Goal: Transaction & Acquisition: Obtain resource

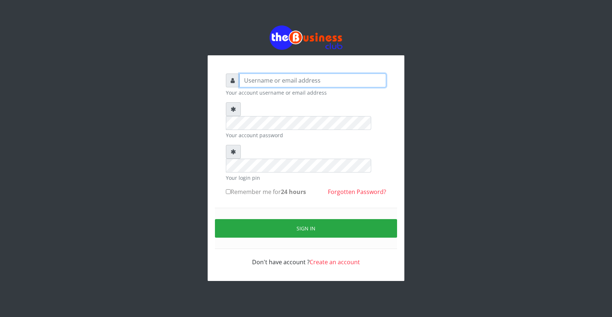
type input "[EMAIL_ADDRESS][DOMAIN_NAME]"
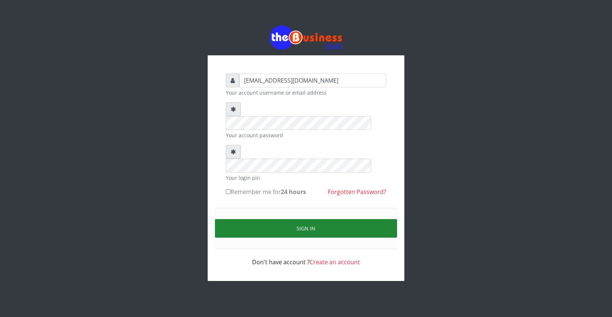
click at [312, 219] on button "Sign in" at bounding box center [306, 228] width 182 height 19
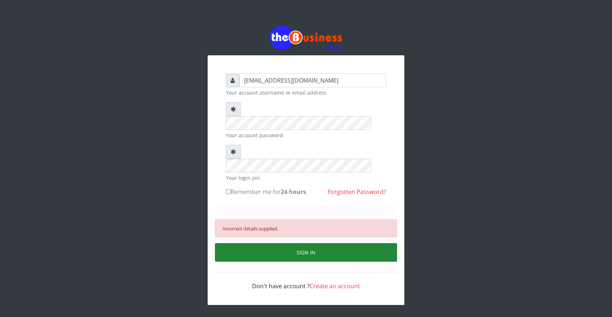
click at [301, 243] on button "SIGN IN" at bounding box center [306, 252] width 182 height 19
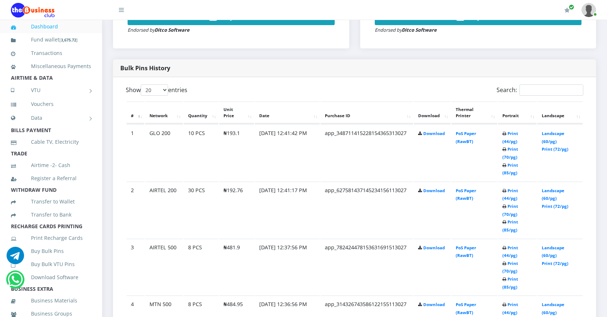
scroll to position [364, 0]
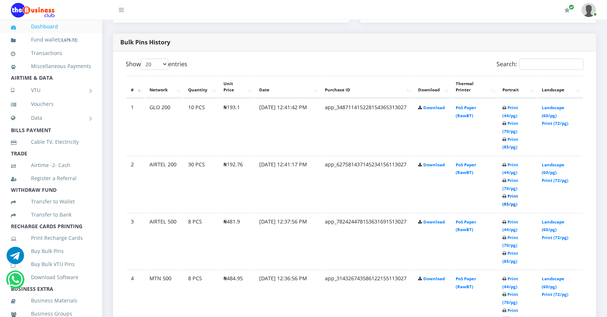
click at [506, 202] on link "Print (85/pg)" at bounding box center [510, 199] width 16 height 13
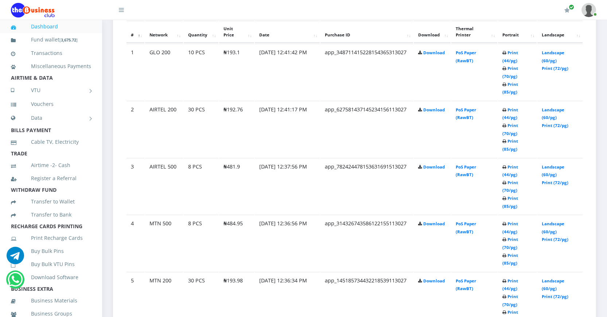
scroll to position [437, 0]
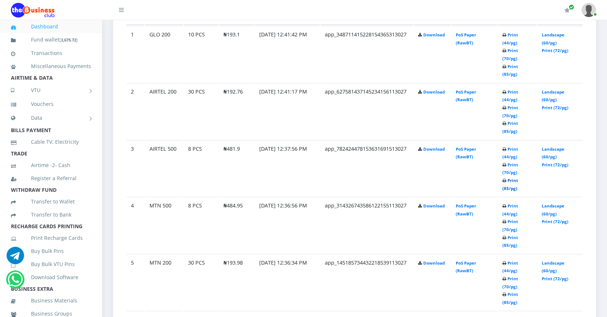
click at [506, 187] on link "Print (85/pg)" at bounding box center [510, 184] width 16 height 13
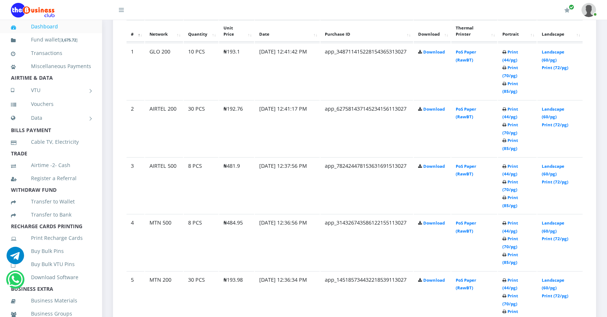
scroll to position [437, 0]
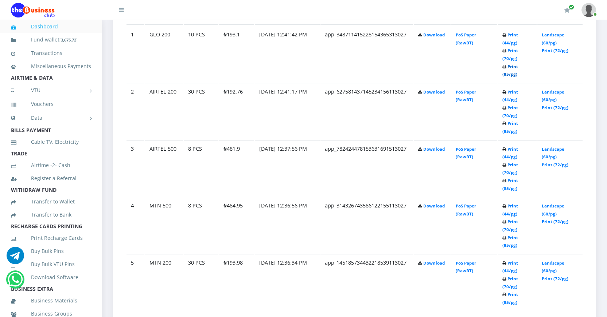
click at [505, 73] on link "Print (85/pg)" at bounding box center [510, 70] width 16 height 13
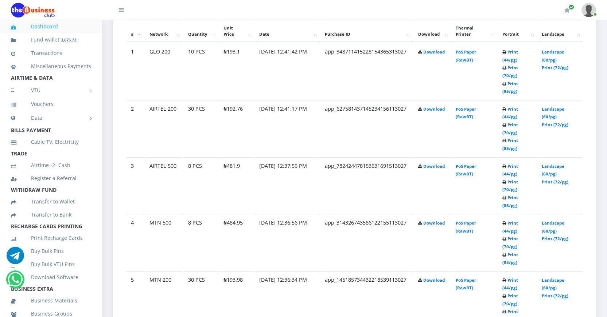
scroll to position [437, 0]
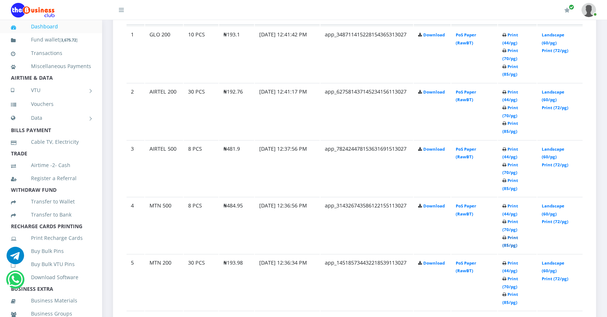
click at [507, 244] on link "Print (85/pg)" at bounding box center [510, 241] width 16 height 13
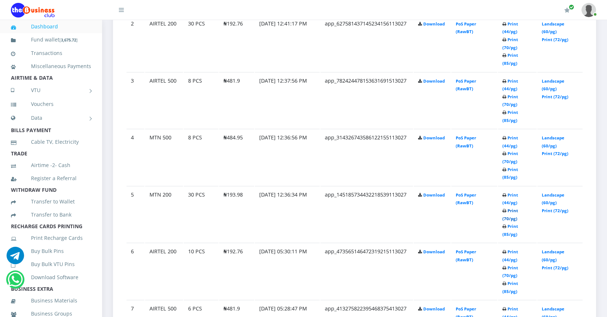
scroll to position [510, 0]
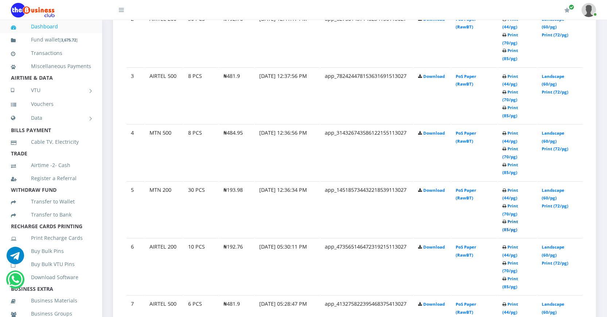
click at [505, 229] on link "Print (85/pg)" at bounding box center [510, 225] width 16 height 13
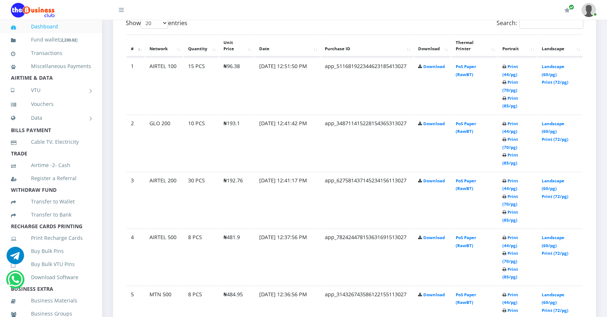
scroll to position [391, 0]
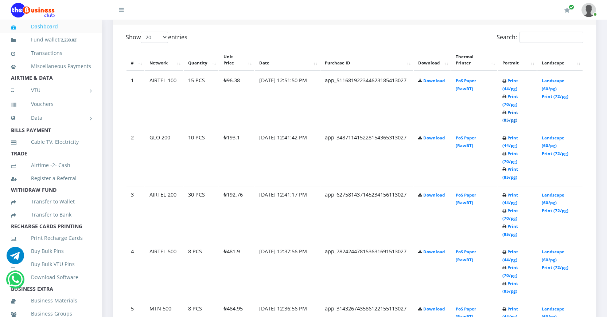
click at [505, 120] on link "Print (85/pg)" at bounding box center [510, 116] width 16 height 13
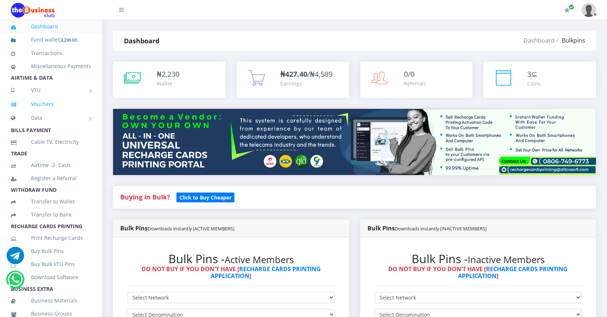
click at [38, 112] on link "Vouchers" at bounding box center [51, 104] width 80 height 17
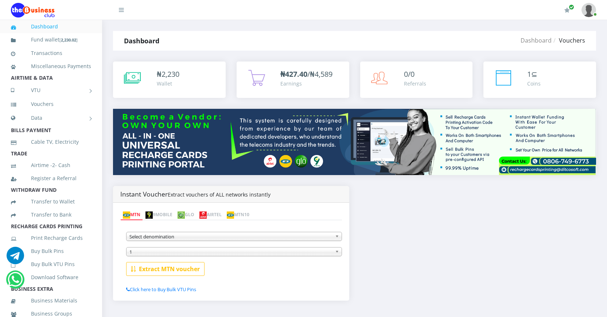
click at [197, 214] on link "GLO" at bounding box center [186, 215] width 22 height 10
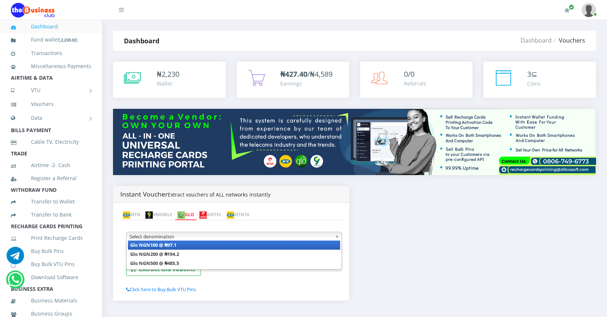
click at [206, 236] on span "Select denomination" at bounding box center [230, 236] width 203 height 9
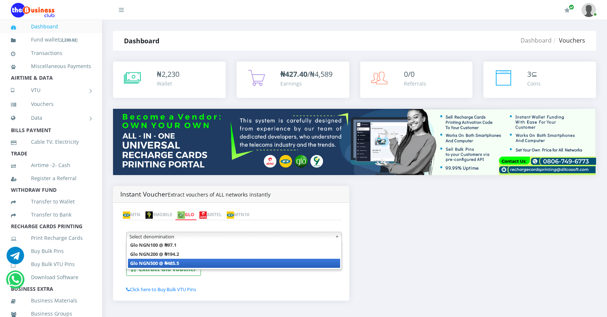
click at [190, 263] on li "Glo NGN500 @ ₦485.5" at bounding box center [234, 263] width 212 height 9
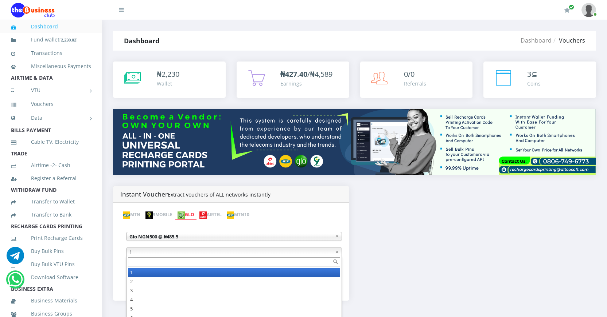
click at [215, 252] on span "1" at bounding box center [230, 252] width 203 height 9
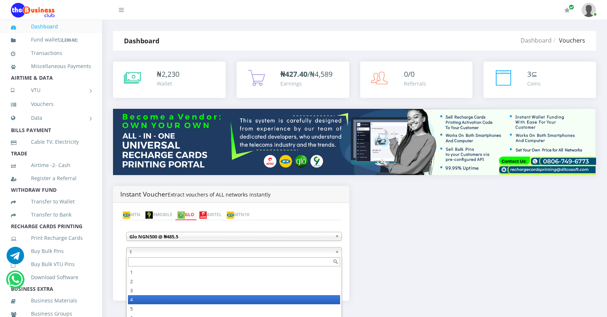
click at [151, 298] on li "4" at bounding box center [234, 300] width 212 height 9
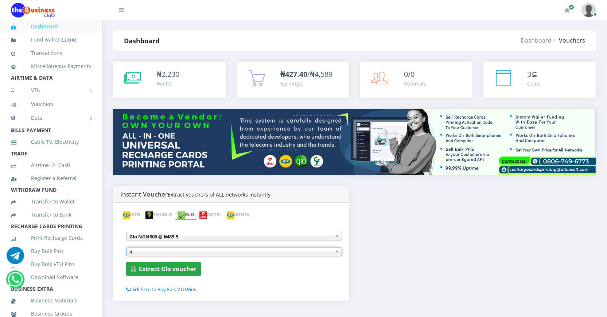
click at [185, 269] on b "Extract Glo voucher" at bounding box center [167, 269] width 57 height 8
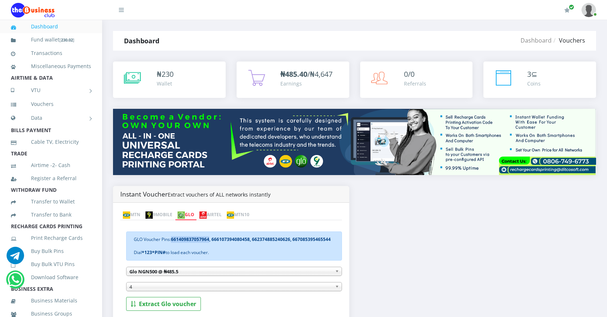
drag, startPoint x: 173, startPoint y: 239, endPoint x: 210, endPoint y: 237, distance: 37.2
click at [210, 237] on b "661409837057964, 666107394080458, 662374885240626, 667085395465544" at bounding box center [251, 239] width 160 height 6
copy b "661409837057964"
drag, startPoint x: 212, startPoint y: 238, endPoint x: 249, endPoint y: 236, distance: 37.2
click at [249, 236] on b "661409837057964, 666107394080458, 662374885240626, 667085395465544" at bounding box center [251, 239] width 160 height 6
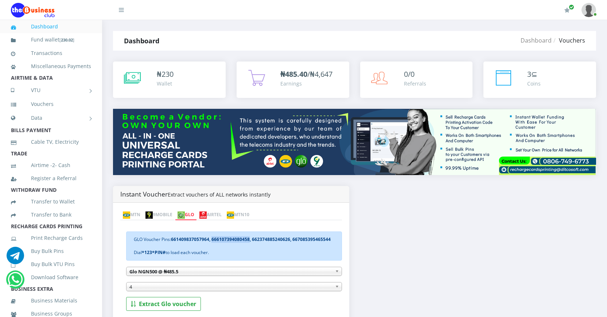
copy b "666107394080458"
drag, startPoint x: 252, startPoint y: 238, endPoint x: 289, endPoint y: 236, distance: 37.2
click at [289, 236] on b "661409837057964, 666107394080458, 662374885240626, 667085395465544" at bounding box center [251, 239] width 160 height 6
copy b "662374885240626"
drag, startPoint x: 292, startPoint y: 238, endPoint x: 332, endPoint y: 236, distance: 40.1
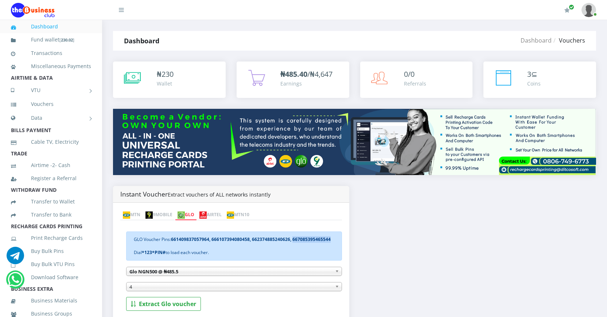
click at [332, 236] on div "GLO Voucher Pins: 661409837057964, 666107394080458, 662374885240626, [PHONE_NUM…" at bounding box center [234, 246] width 216 height 29
copy b "667085395465544"
